Goal: Transaction & Acquisition: Download file/media

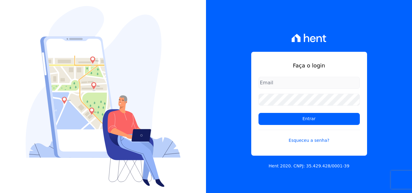
type input "[PERSON_NAME][EMAIL_ADDRESS][PERSON_NAME][DOMAIN_NAME]"
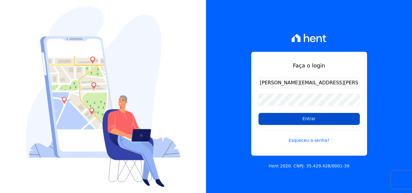
click at [281, 119] on input "Entrar" at bounding box center [309, 119] width 101 height 12
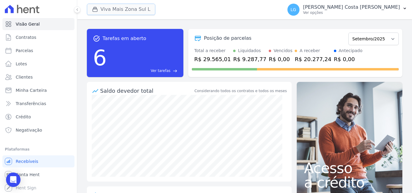
click at [142, 8] on button "Viva Mais Zona Sul L" at bounding box center [121, 9] width 68 height 11
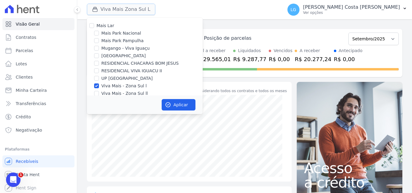
click at [124, 12] on button "Viva Mais Zona Sul L" at bounding box center [121, 9] width 68 height 11
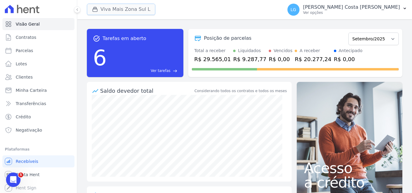
click at [129, 9] on button "Viva Mais Zona Sul L" at bounding box center [121, 9] width 68 height 11
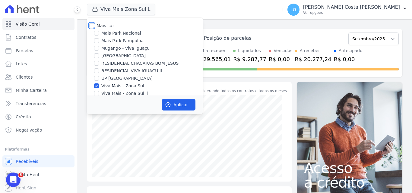
click at [91, 25] on input "Mais Lar" at bounding box center [91, 25] width 5 height 5
checkbox input "true"
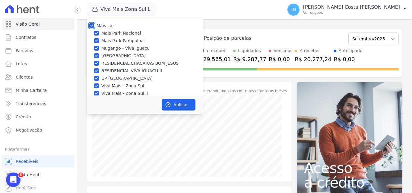
checkbox input "true"
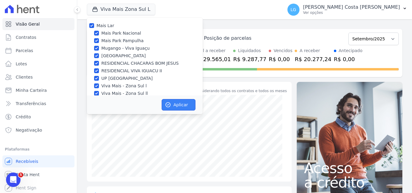
click at [174, 103] on button "Aplicar" at bounding box center [179, 104] width 34 height 11
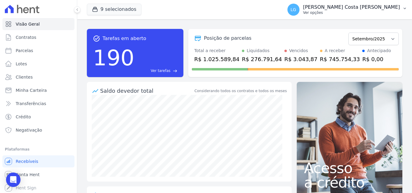
click at [356, 12] on p "Ver opções" at bounding box center [351, 12] width 97 height 5
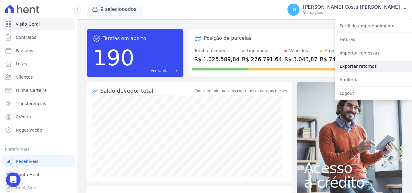
click at [361, 68] on link "Exportar retornos" at bounding box center [373, 66] width 77 height 11
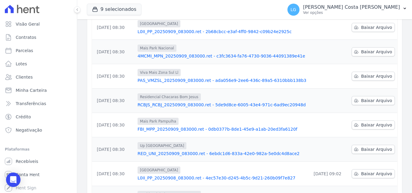
scroll to position [151, 0]
click at [361, 147] on span "Baixar Arquivo" at bounding box center [376, 150] width 31 height 6
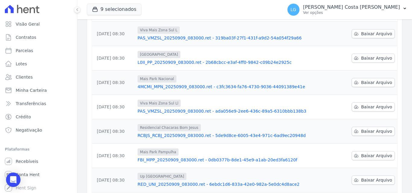
scroll to position [121, 0]
click at [371, 153] on span "Baixar Arquivo" at bounding box center [376, 156] width 31 height 6
click at [374, 128] on span "Baixar Arquivo" at bounding box center [376, 131] width 31 height 6
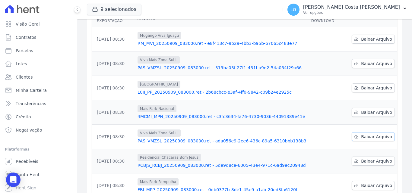
click at [377, 134] on span "Baixar Arquivo" at bounding box center [376, 137] width 31 height 6
click at [377, 110] on span "Baixar Arquivo" at bounding box center [376, 113] width 31 height 6
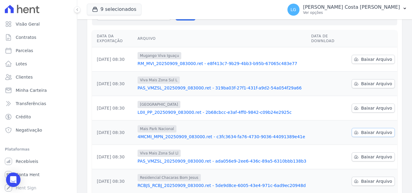
scroll to position [60, 0]
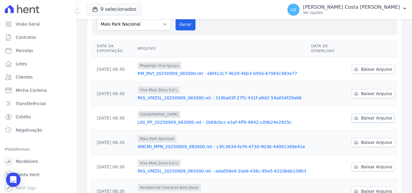
click at [376, 115] on span "Baixar Arquivo" at bounding box center [376, 118] width 31 height 6
click at [374, 91] on span "Baixar Arquivo" at bounding box center [376, 94] width 31 height 6
click at [368, 66] on span "Baixar Arquivo" at bounding box center [376, 69] width 31 height 6
click at [349, 5] on p "[PERSON_NAME] Costa [PERSON_NAME]" at bounding box center [351, 7] width 97 height 6
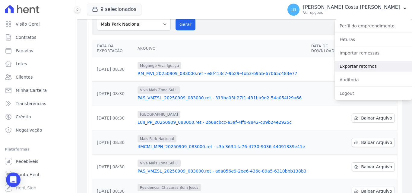
click at [356, 64] on link "Exportar retornos" at bounding box center [373, 66] width 77 height 11
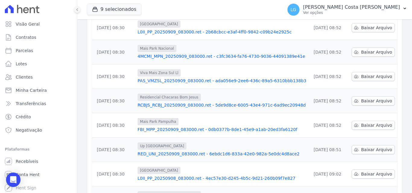
scroll to position [188, 0]
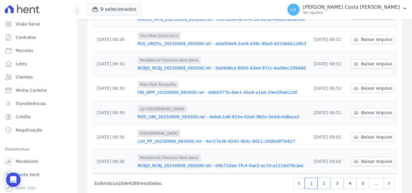
click at [325, 178] on link "2" at bounding box center [324, 183] width 13 height 11
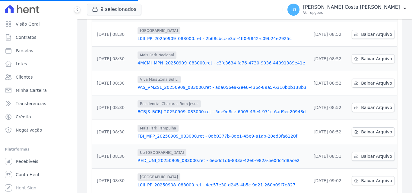
scroll to position [151, 0]
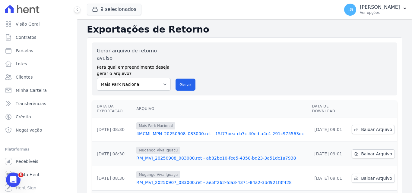
drag, startPoint x: 307, startPoint y: 117, endPoint x: 333, endPoint y: 113, distance: 26.6
click at [333, 118] on td "08/09/2025, 09:01" at bounding box center [330, 130] width 40 height 24
drag, startPoint x: 97, startPoint y: 119, endPoint x: 124, endPoint y: 120, distance: 26.9
click at [124, 119] on td "[DATE] 08:30" at bounding box center [113, 130] width 42 height 24
click at [127, 121] on td "[DATE] 08:30" at bounding box center [113, 130] width 42 height 24
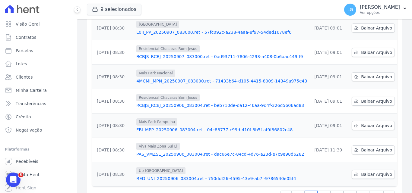
scroll to position [188, 0]
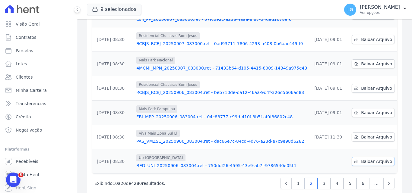
click at [370, 159] on span "Baixar Arquivo" at bounding box center [376, 162] width 31 height 6
click at [325, 178] on link "3" at bounding box center [324, 183] width 13 height 11
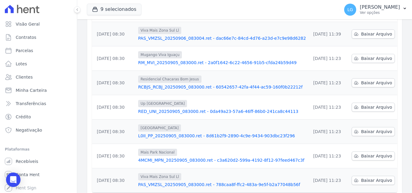
scroll to position [188, 0]
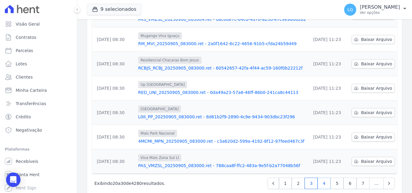
click at [326, 178] on link "4" at bounding box center [324, 183] width 13 height 11
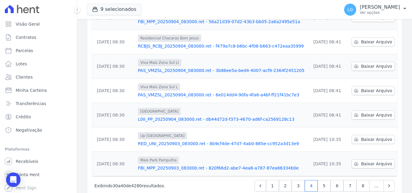
scroll to position [188, 0]
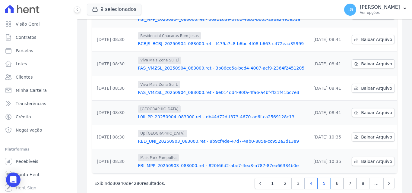
click at [325, 178] on link "5" at bounding box center [324, 183] width 13 height 11
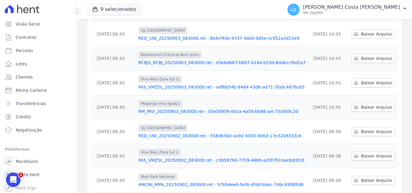
scroll to position [188, 0]
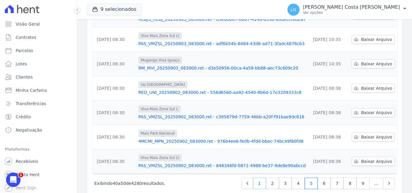
click at [257, 178] on link "1" at bounding box center [259, 183] width 13 height 11
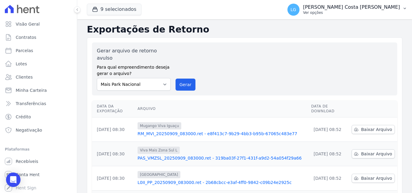
click at [360, 10] on p "Ver opções" at bounding box center [351, 12] width 97 height 5
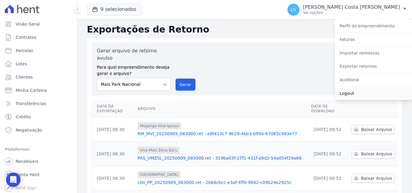
click at [350, 92] on link "Logout" at bounding box center [373, 93] width 77 height 11
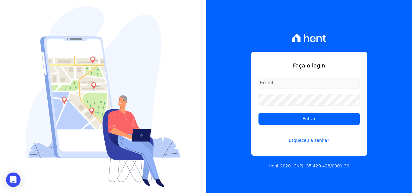
type input "luiz.nascimento@maislar.com"
